Goal: Complete application form: Complete application form

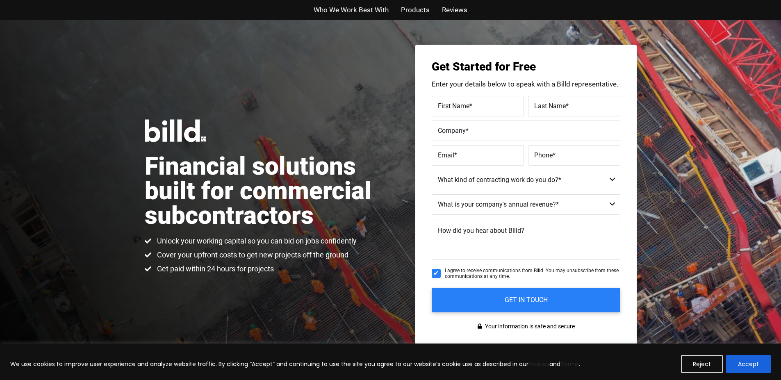
click at [495, 106] on label "First Name *" at bounding box center [478, 106] width 80 height 12
click at [495, 106] on input "First Name *" at bounding box center [478, 106] width 92 height 21
type input "[PERSON_NAME]"
click at [569, 109] on label "Last Name *" at bounding box center [574, 106] width 80 height 12
click at [569, 109] on input "Last Name *" at bounding box center [574, 106] width 92 height 21
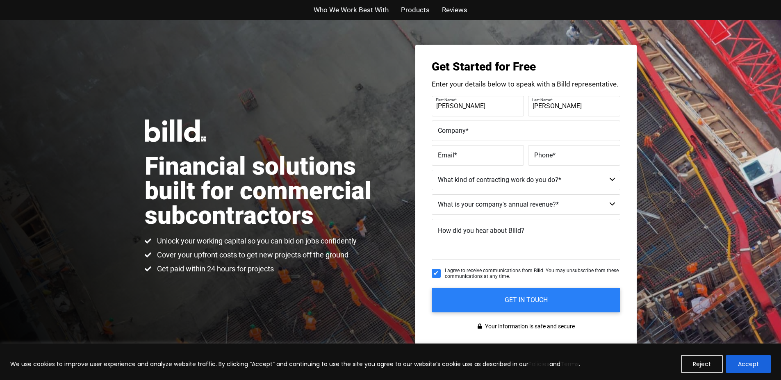
type input "[PERSON_NAME]"
click at [497, 129] on label "Company *" at bounding box center [526, 131] width 176 height 12
click at [497, 129] on input "Company *" at bounding box center [526, 131] width 189 height 21
type input "-GAMMYPAINTINGANDWATERPROOFING INC"
type input "[EMAIL_ADDRESS][DOMAIN_NAME]"
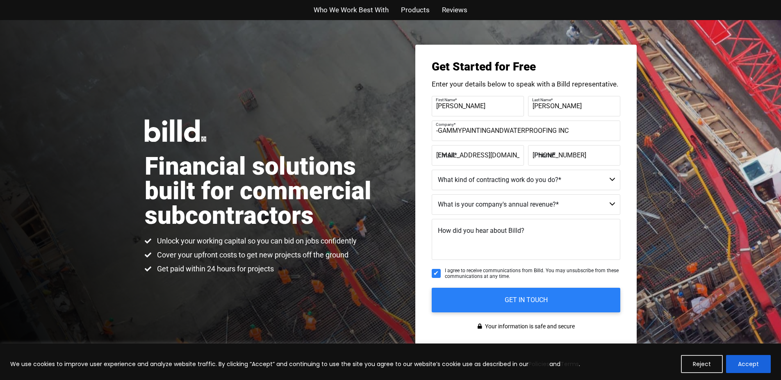
type input "[PHONE_NUMBER]"
click at [613, 181] on select "Commercial Commercial and Residential Residential Not a Contractor" at bounding box center [526, 180] width 189 height 21
select select "Commercial"
click at [432, 170] on select "Commercial Commercial and Residential Residential Not a Contractor" at bounding box center [526, 180] width 189 height 21
click at [613, 205] on select "$40M + $25M - $40M $8M - $25M $4M - $8M $2M - $4M $1M - $2M Less than $1M" at bounding box center [526, 204] width 189 height 21
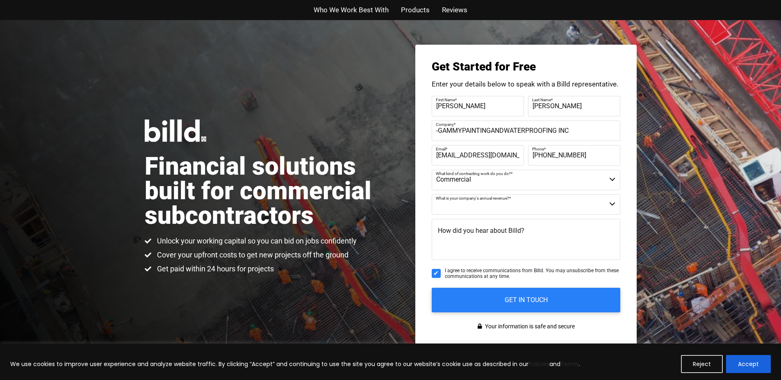
select select "Less than $1M"
click at [432, 194] on select "$40M + $25M - $40M $8M - $25M $4M - $8M $2M - $4M $1M - $2M Less than $1M" at bounding box center [526, 204] width 189 height 21
click at [523, 244] on textarea "How did you hear about Billd?" at bounding box center [526, 239] width 189 height 41
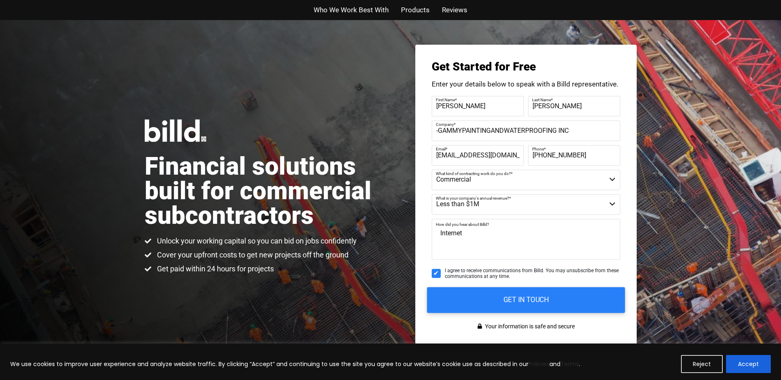
type textarea "Internet"
click at [527, 302] on input "GET IN TOUCH" at bounding box center [526, 300] width 198 height 26
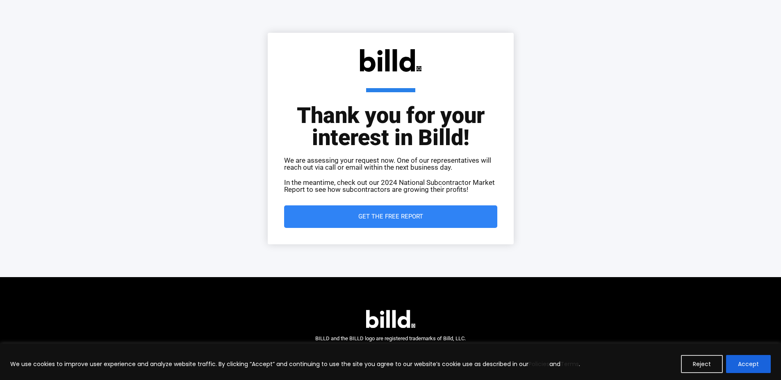
click at [397, 215] on span "Get the Free Report" at bounding box center [390, 217] width 65 height 6
